Goal: Task Accomplishment & Management: Use online tool/utility

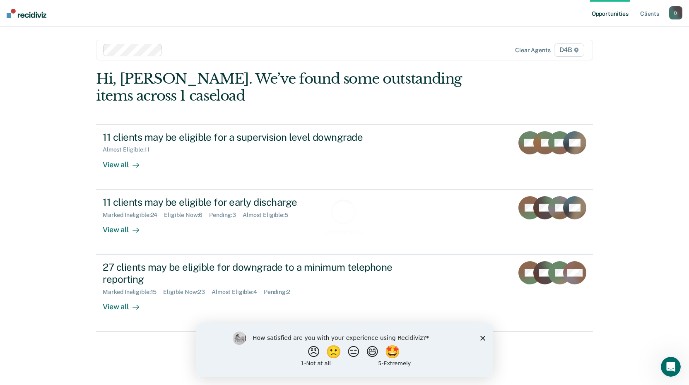
click at [485, 339] on icon "Close survey" at bounding box center [482, 337] width 5 height 5
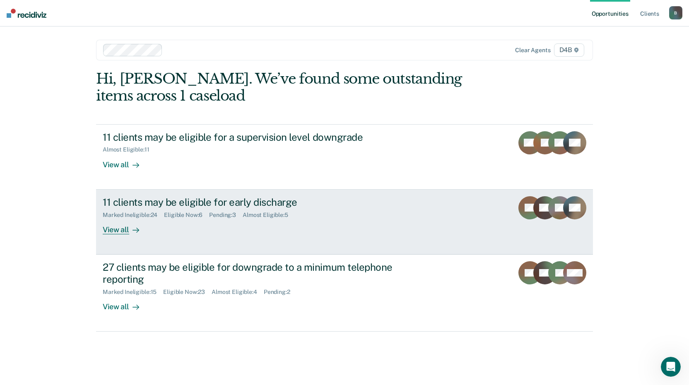
click at [117, 230] on div "View all" at bounding box center [126, 226] width 46 height 16
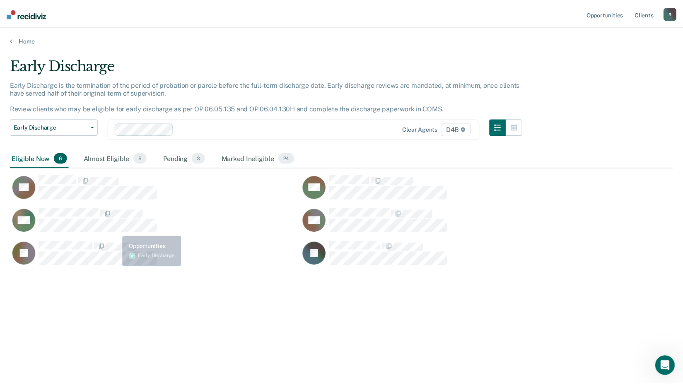
scroll to position [260, 663]
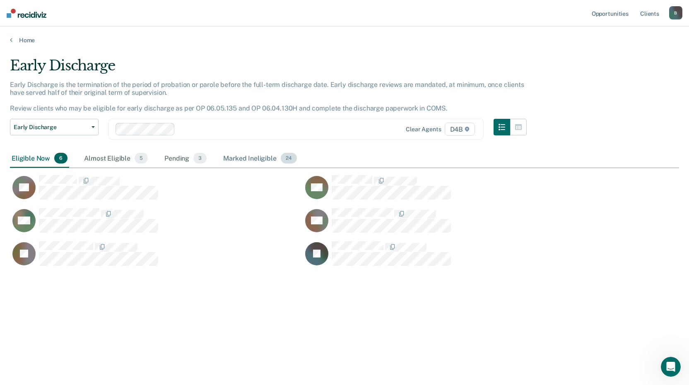
click at [251, 163] on div "Marked Ineligible 24" at bounding box center [260, 159] width 77 height 18
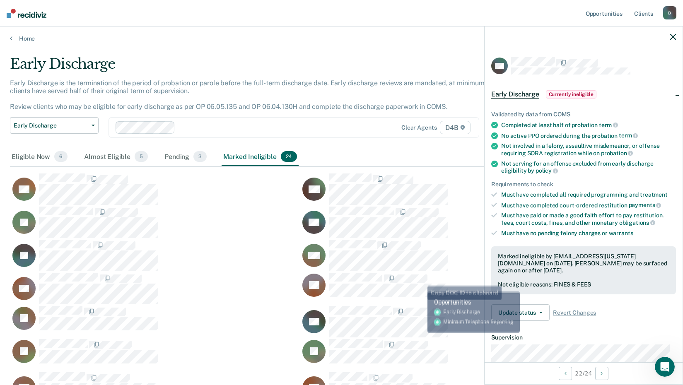
scroll to position [0, 0]
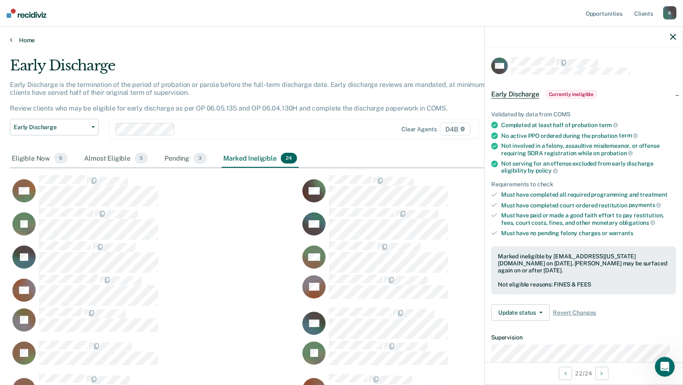
click at [32, 41] on link "Home" at bounding box center [341, 39] width 663 height 7
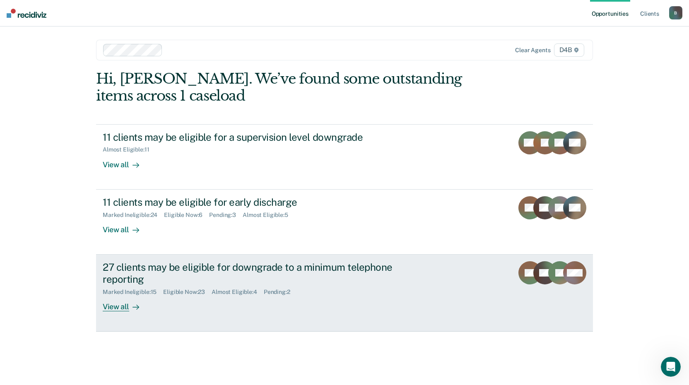
click at [129, 303] on div at bounding box center [134, 307] width 10 height 10
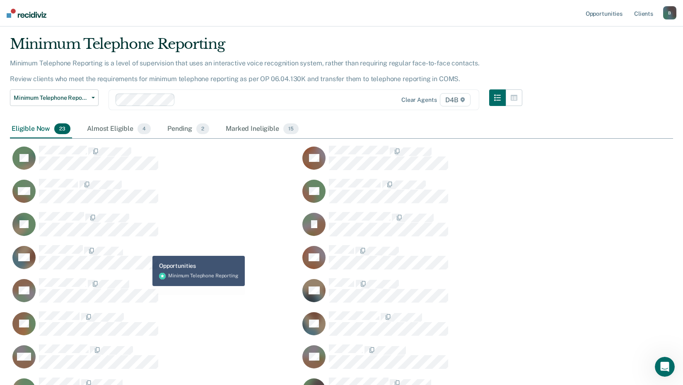
scroll to position [41, 0]
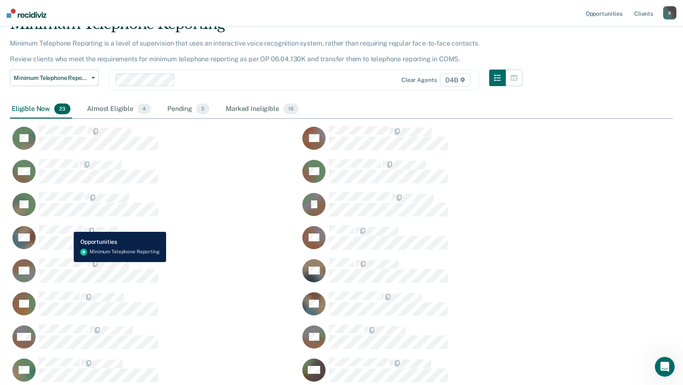
click at [65, 224] on div "LF" at bounding box center [155, 208] width 290 height 33
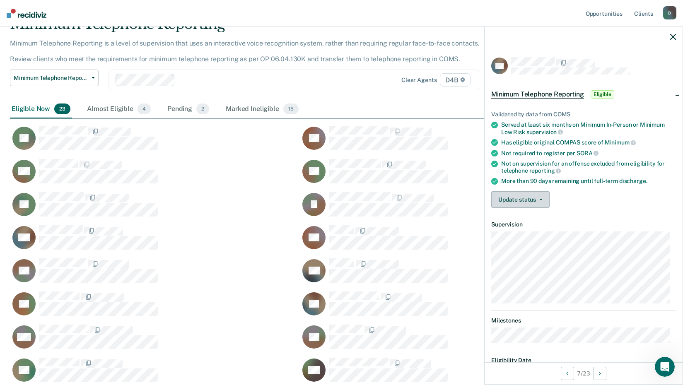
click at [536, 205] on button "Update status" at bounding box center [520, 199] width 58 height 17
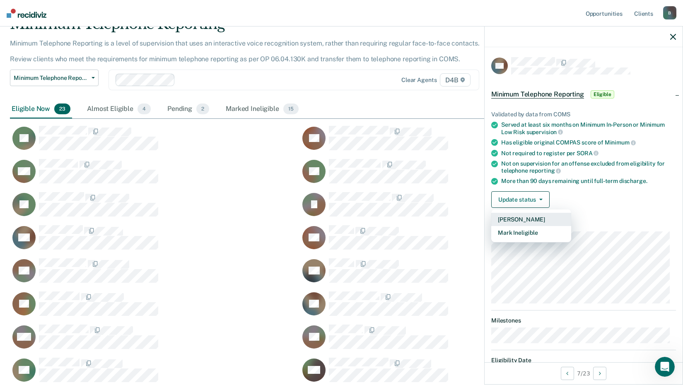
click at [542, 220] on button "[PERSON_NAME]" at bounding box center [531, 219] width 80 height 13
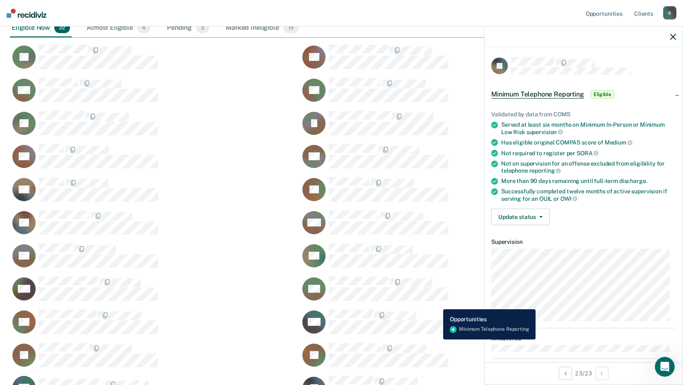
scroll to position [123, 0]
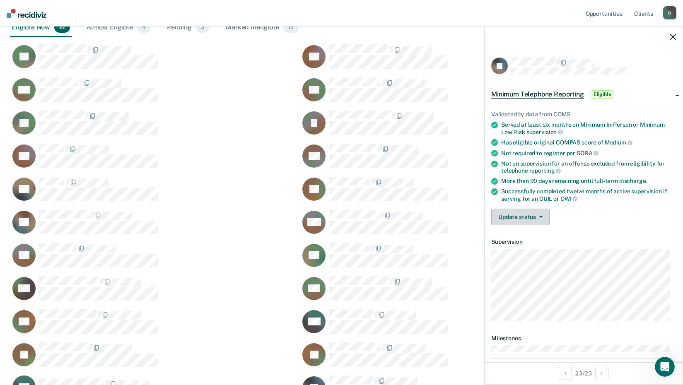
click at [533, 215] on button "Update status" at bounding box center [520, 217] width 58 height 17
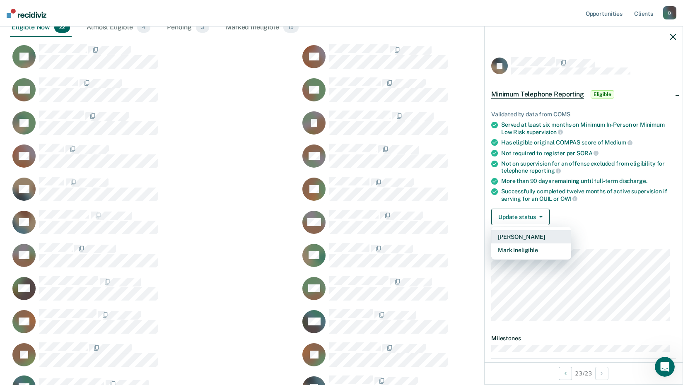
click at [526, 240] on button "[PERSON_NAME]" at bounding box center [531, 236] width 80 height 13
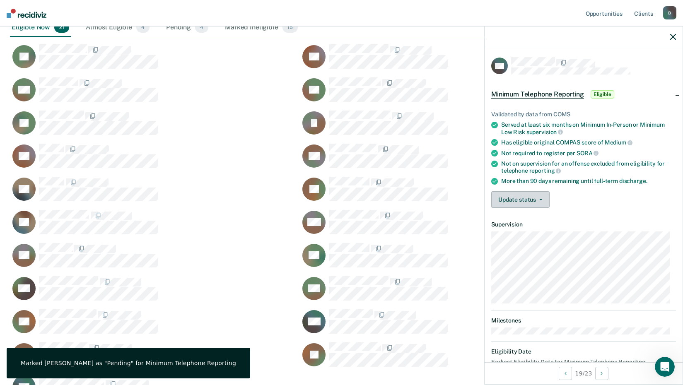
click at [545, 204] on button "Update status" at bounding box center [520, 199] width 58 height 17
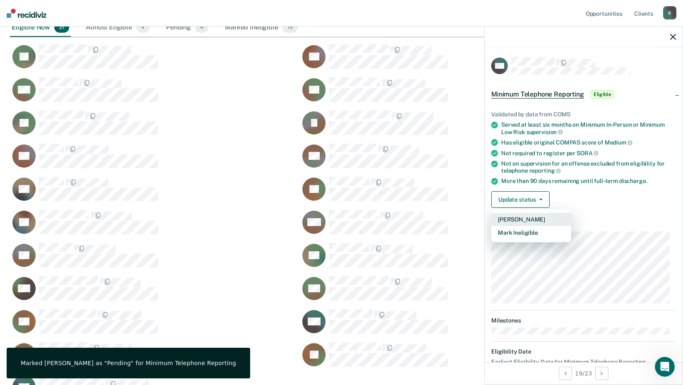
click at [541, 216] on button "[PERSON_NAME]" at bounding box center [531, 219] width 80 height 13
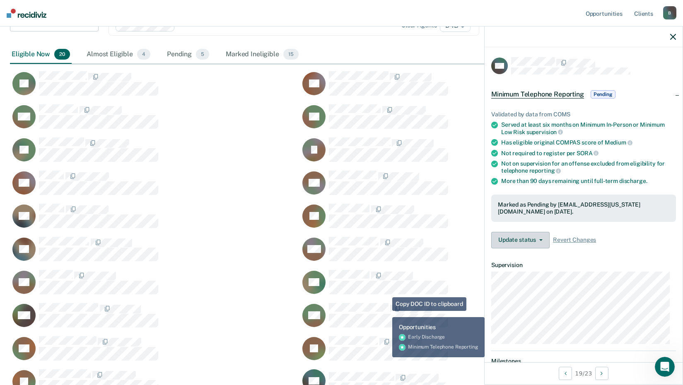
scroll to position [82, 0]
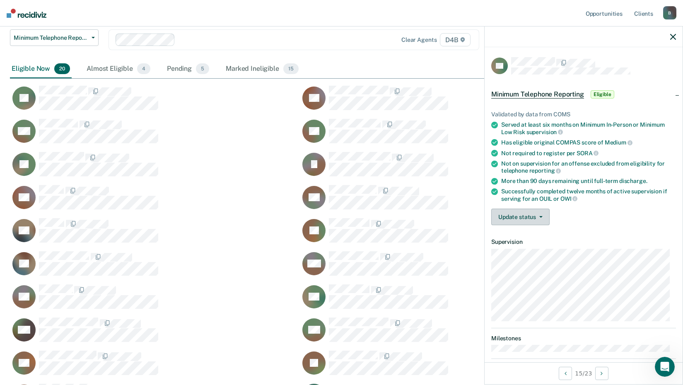
click at [526, 217] on button "Update status" at bounding box center [520, 217] width 58 height 17
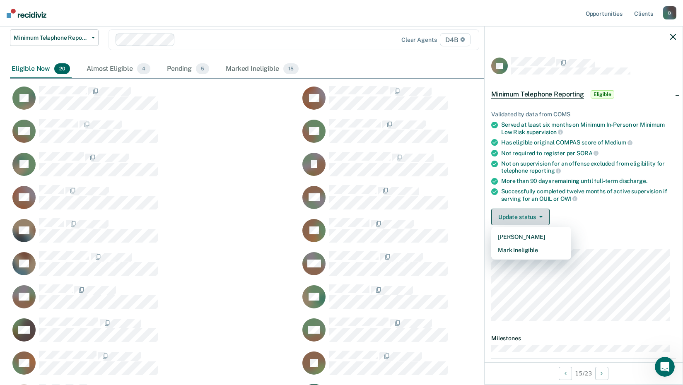
click at [525, 217] on button "Update status" at bounding box center [520, 217] width 58 height 17
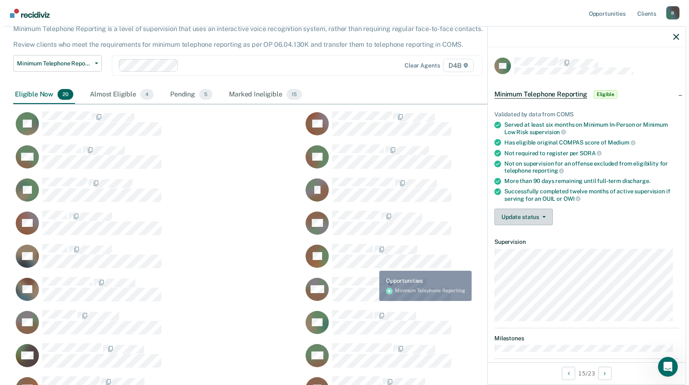
scroll to position [0, 0]
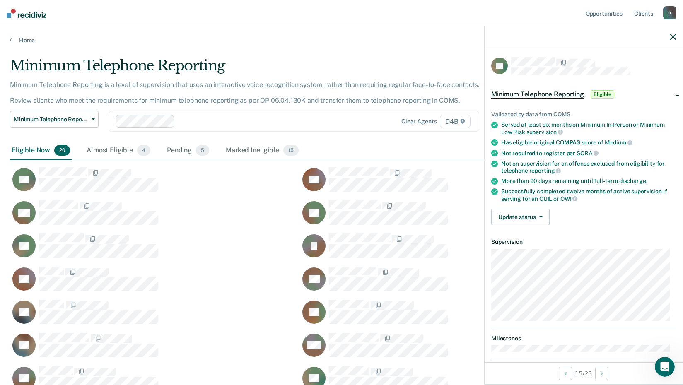
click at [9, 39] on div "Home" at bounding box center [341, 35] width 683 height 17
click at [12, 40] on icon at bounding box center [11, 39] width 2 height 7
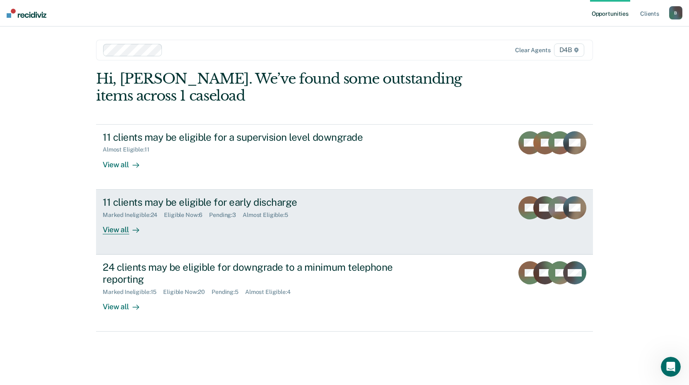
click at [123, 229] on div "View all" at bounding box center [126, 226] width 46 height 16
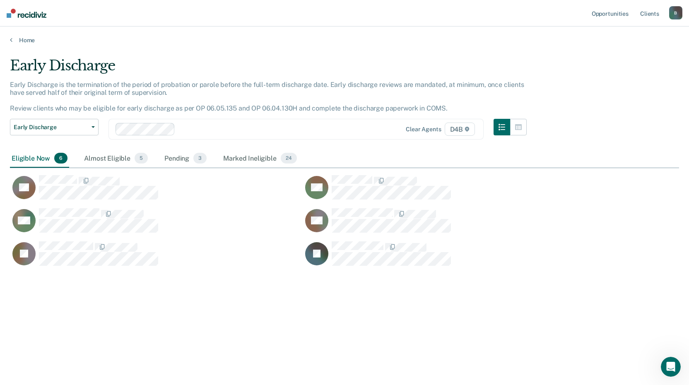
scroll to position [260, 663]
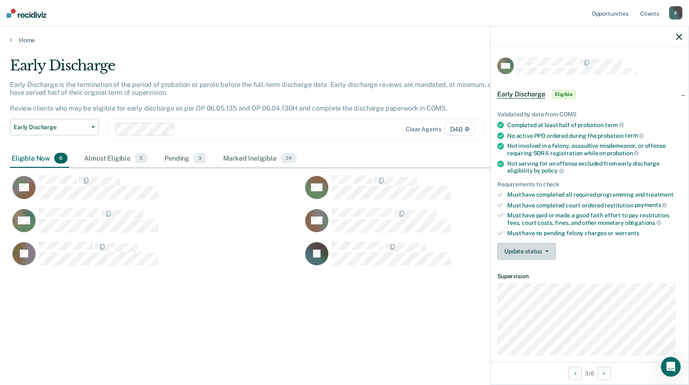
click at [526, 248] on button "Update status" at bounding box center [526, 251] width 58 height 17
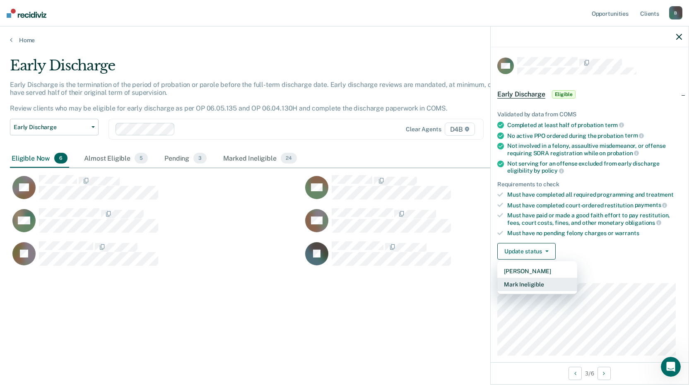
click at [529, 282] on button "Mark Ineligible" at bounding box center [537, 284] width 80 height 13
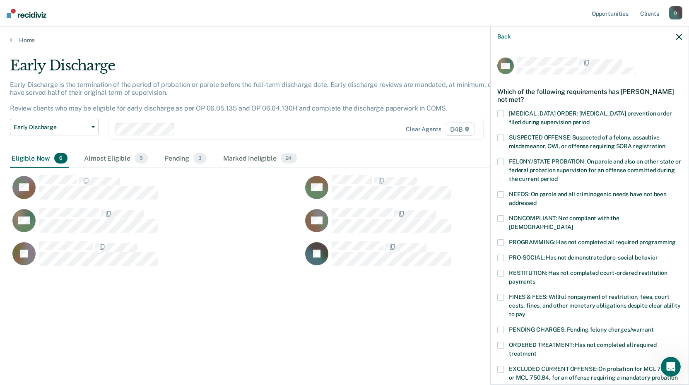
click at [504, 294] on label "FINES & FEES: Willful nonpayment of restitution, fees, court costs, fines, and …" at bounding box center [589, 307] width 185 height 26
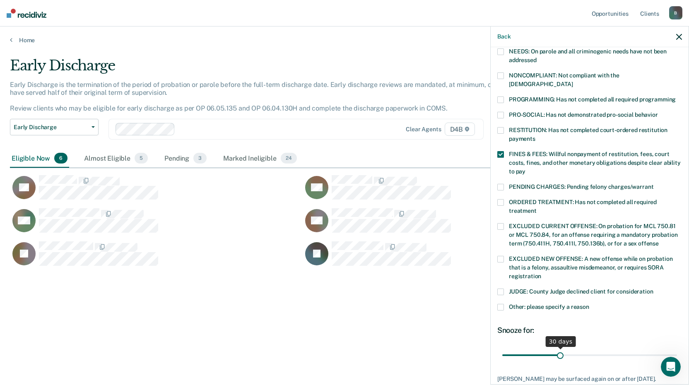
scroll to position [192, 0]
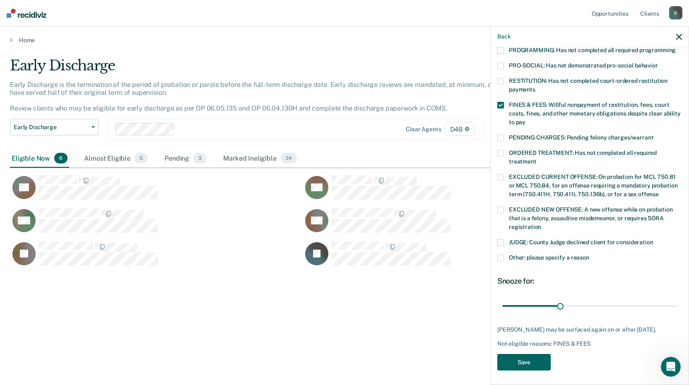
click at [545, 359] on button "Save" at bounding box center [523, 362] width 53 height 17
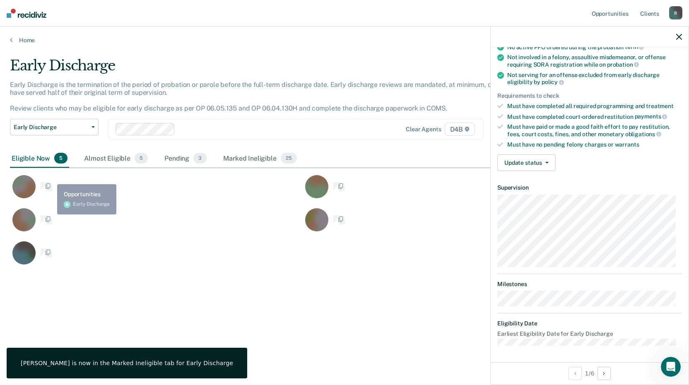
scroll to position [88, 0]
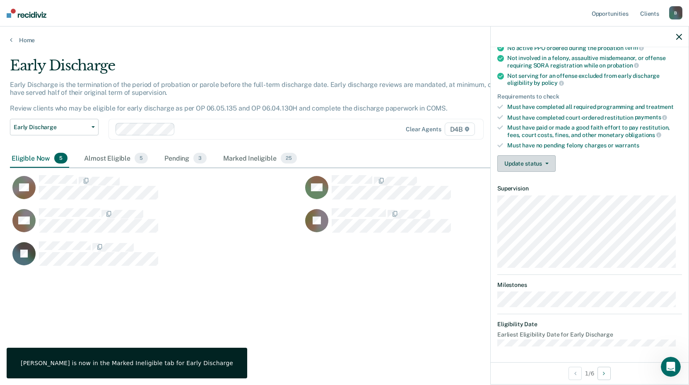
click at [531, 167] on button "Update status" at bounding box center [526, 163] width 58 height 17
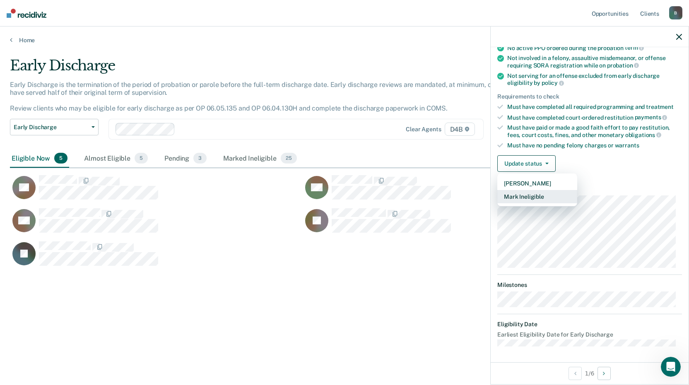
click at [523, 199] on button "Mark Ineligible" at bounding box center [537, 196] width 80 height 13
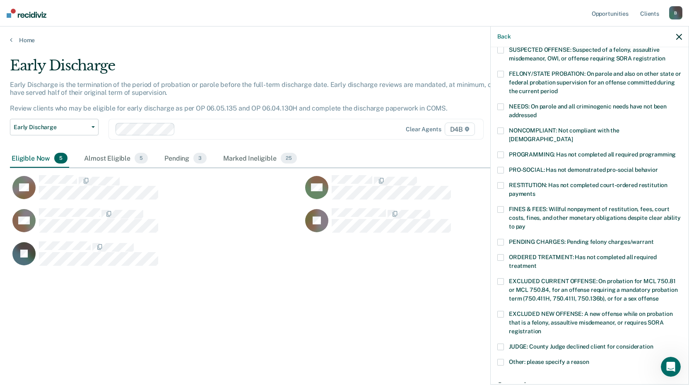
click at [503, 152] on span at bounding box center [500, 155] width 7 height 7
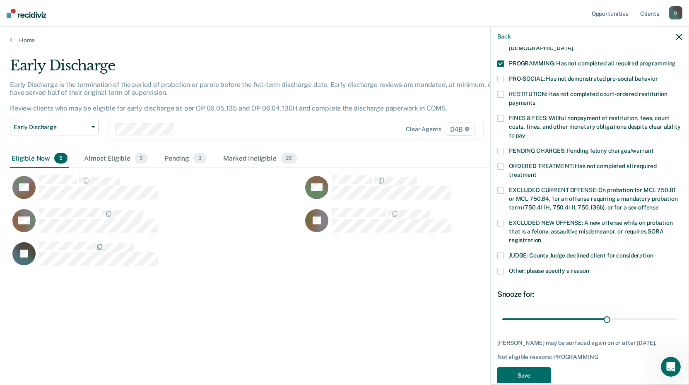
scroll to position [185, 0]
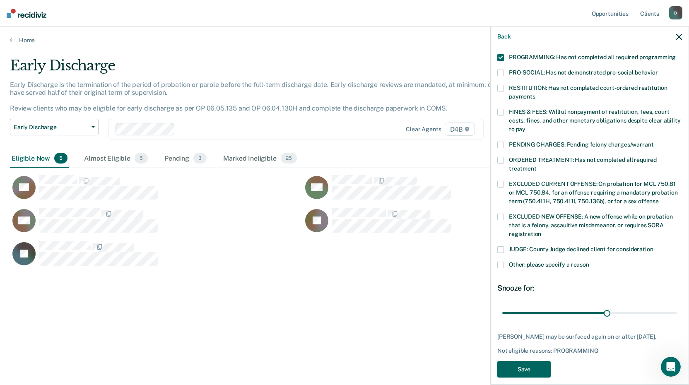
click at [537, 361] on button "Save" at bounding box center [523, 369] width 53 height 17
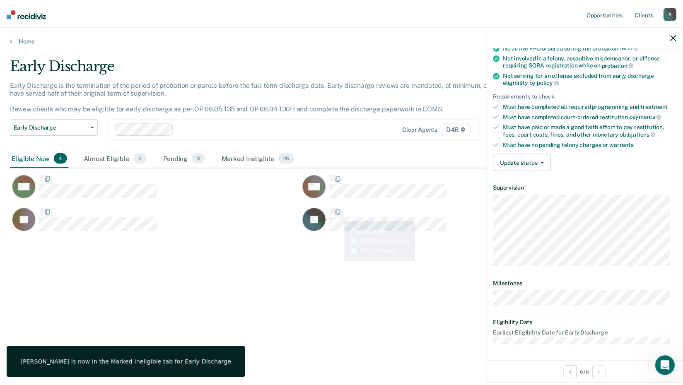
scroll to position [88, 0]
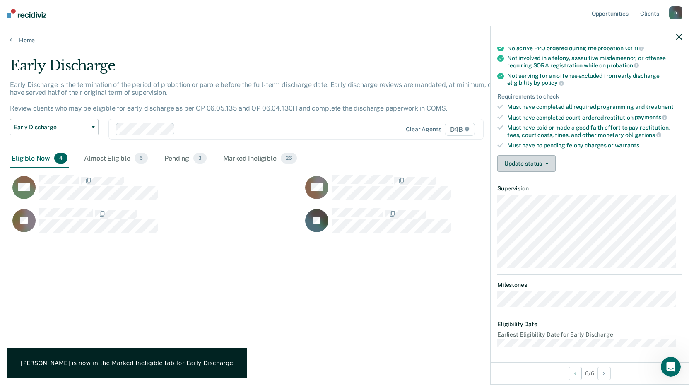
click at [529, 159] on button "Update status" at bounding box center [526, 163] width 58 height 17
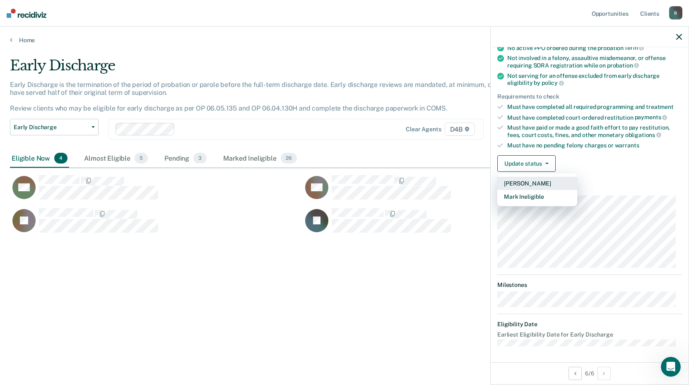
click at [527, 185] on button "[PERSON_NAME]" at bounding box center [537, 183] width 80 height 13
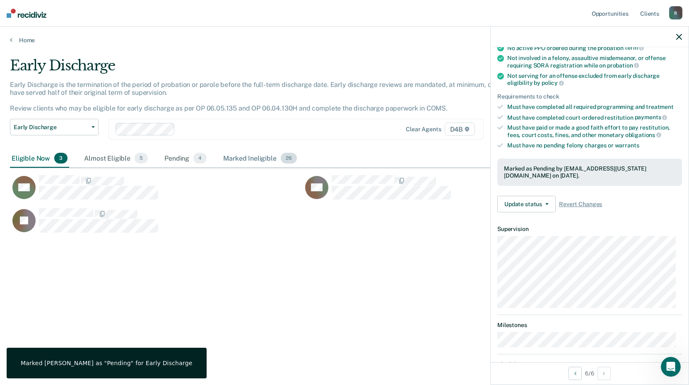
click at [281, 159] on span "26" at bounding box center [289, 158] width 16 height 11
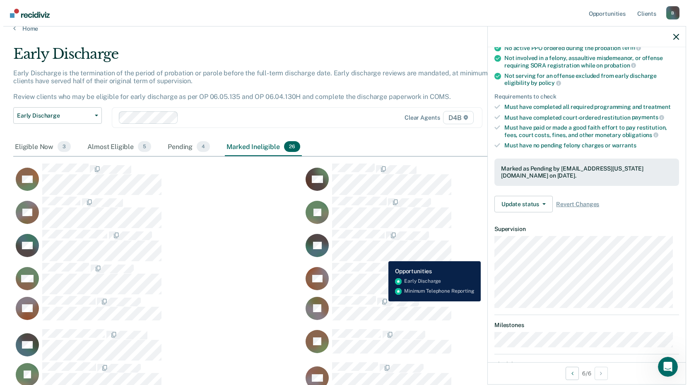
scroll to position [0, 0]
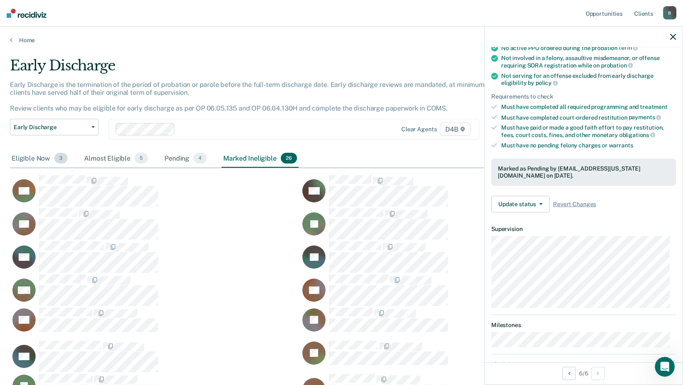
click at [35, 158] on div "Eligible Now 3" at bounding box center [39, 159] width 59 height 18
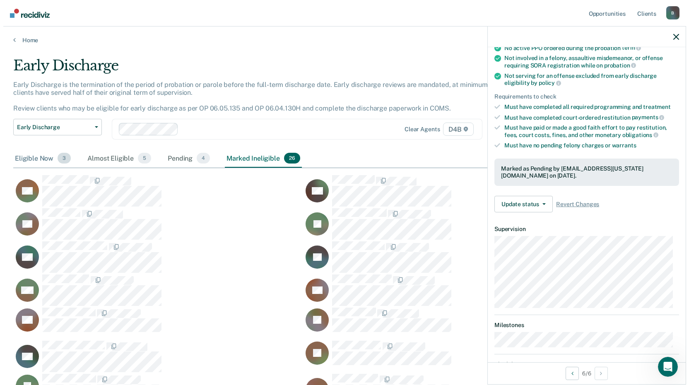
scroll to position [7, 7]
